Goal: Register for event/course

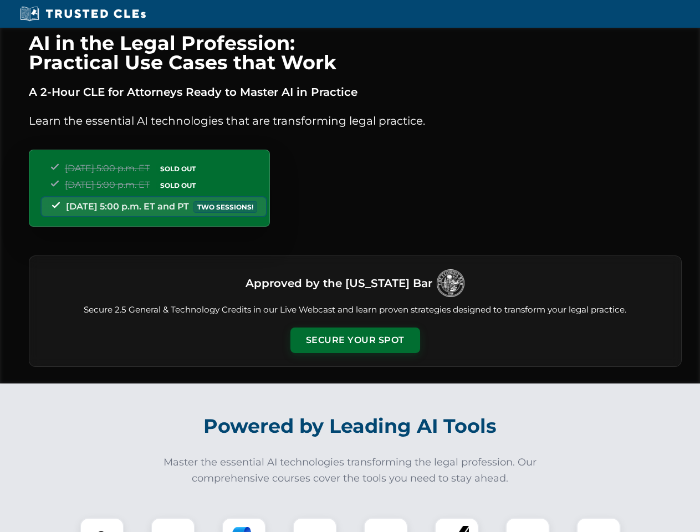
click at [355, 340] on button "Secure Your Spot" at bounding box center [356, 341] width 130 height 26
click at [102, 525] on img at bounding box center [102, 540] width 32 height 32
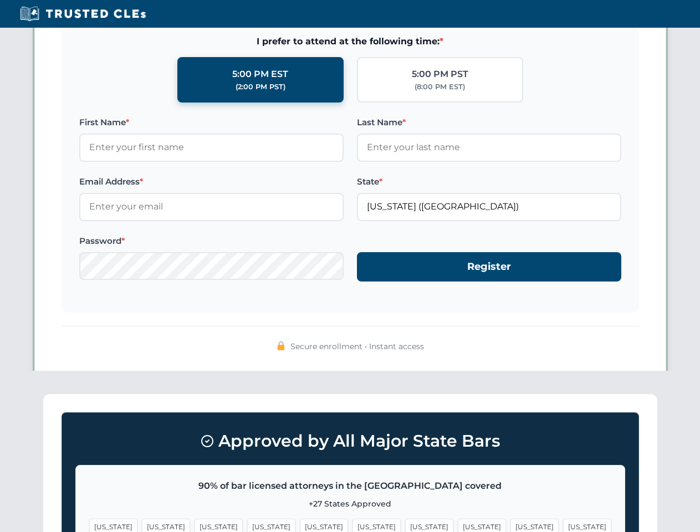
click at [405, 525] on span "[US_STATE]" at bounding box center [429, 527] width 48 height 16
click at [511, 525] on span "[US_STATE]" at bounding box center [535, 527] width 48 height 16
